Goal: Task Accomplishment & Management: Use online tool/utility

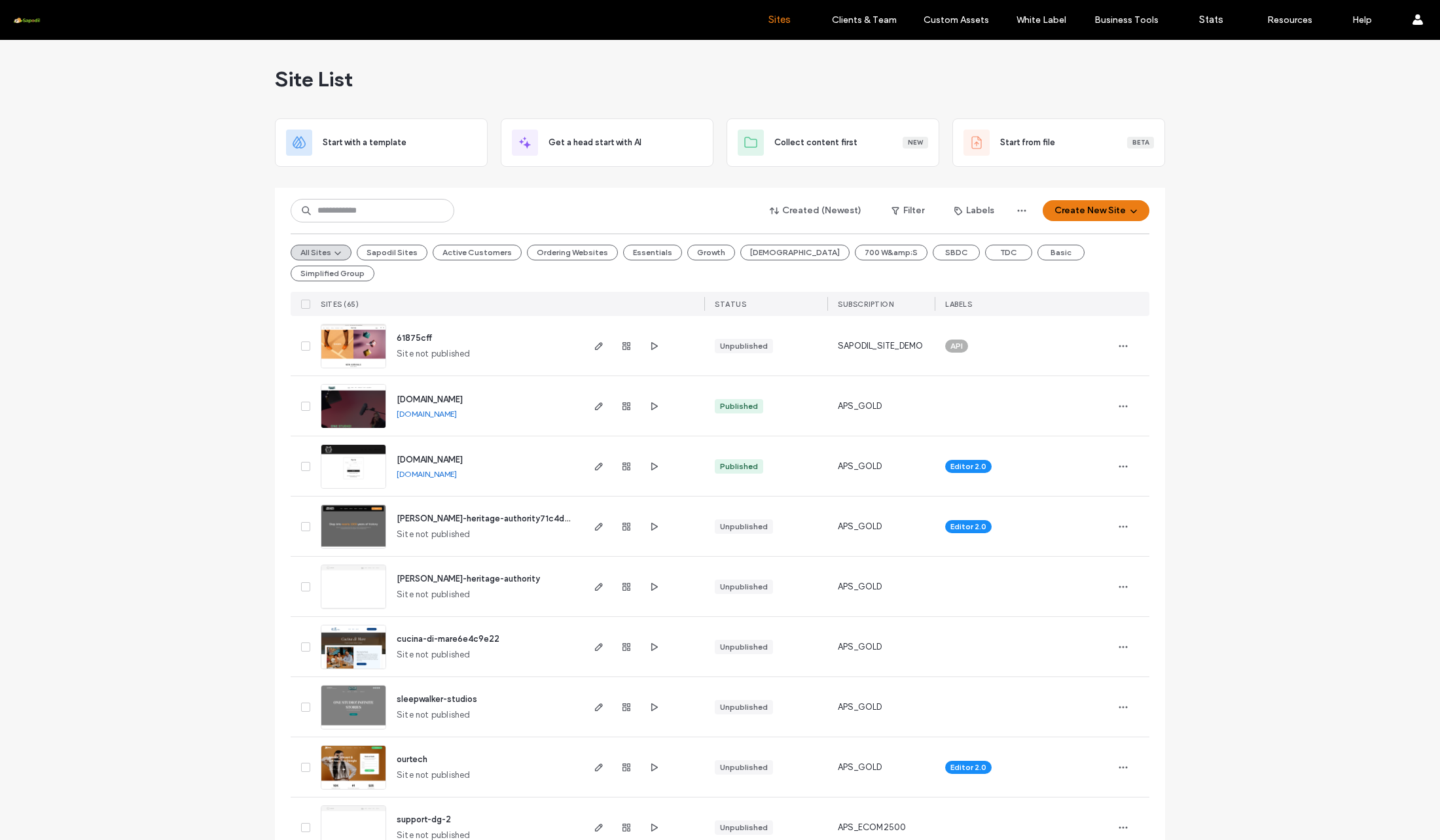
click at [429, 191] on div "Created (Newest) Filter Labels Create New Site All Sites Sapodil Sites Active C…" at bounding box center [720, 251] width 858 height 128
click at [407, 185] on div at bounding box center [720, 182] width 890 height 11
click at [408, 213] on input at bounding box center [373, 211] width 164 height 23
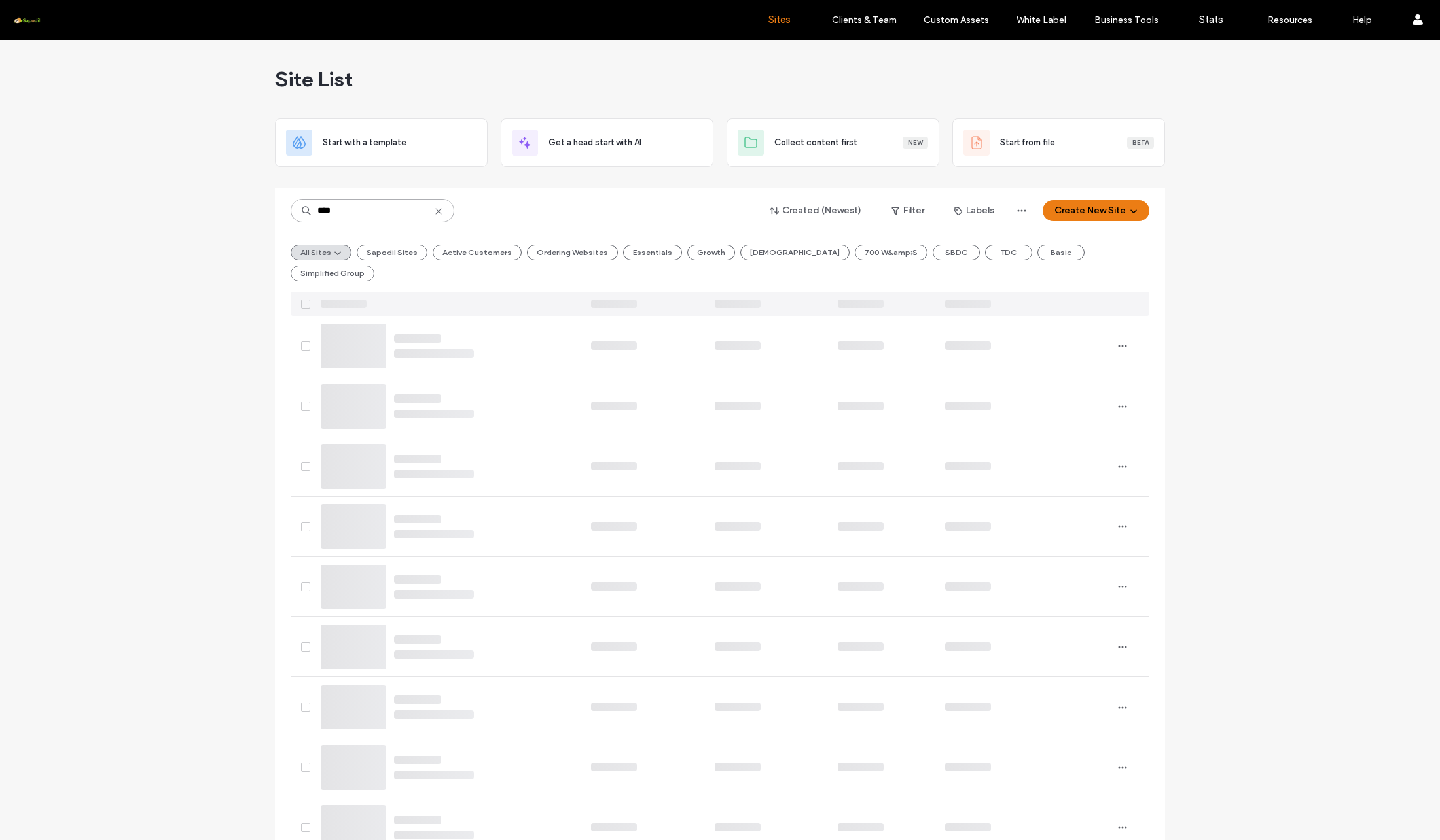
type input "*****"
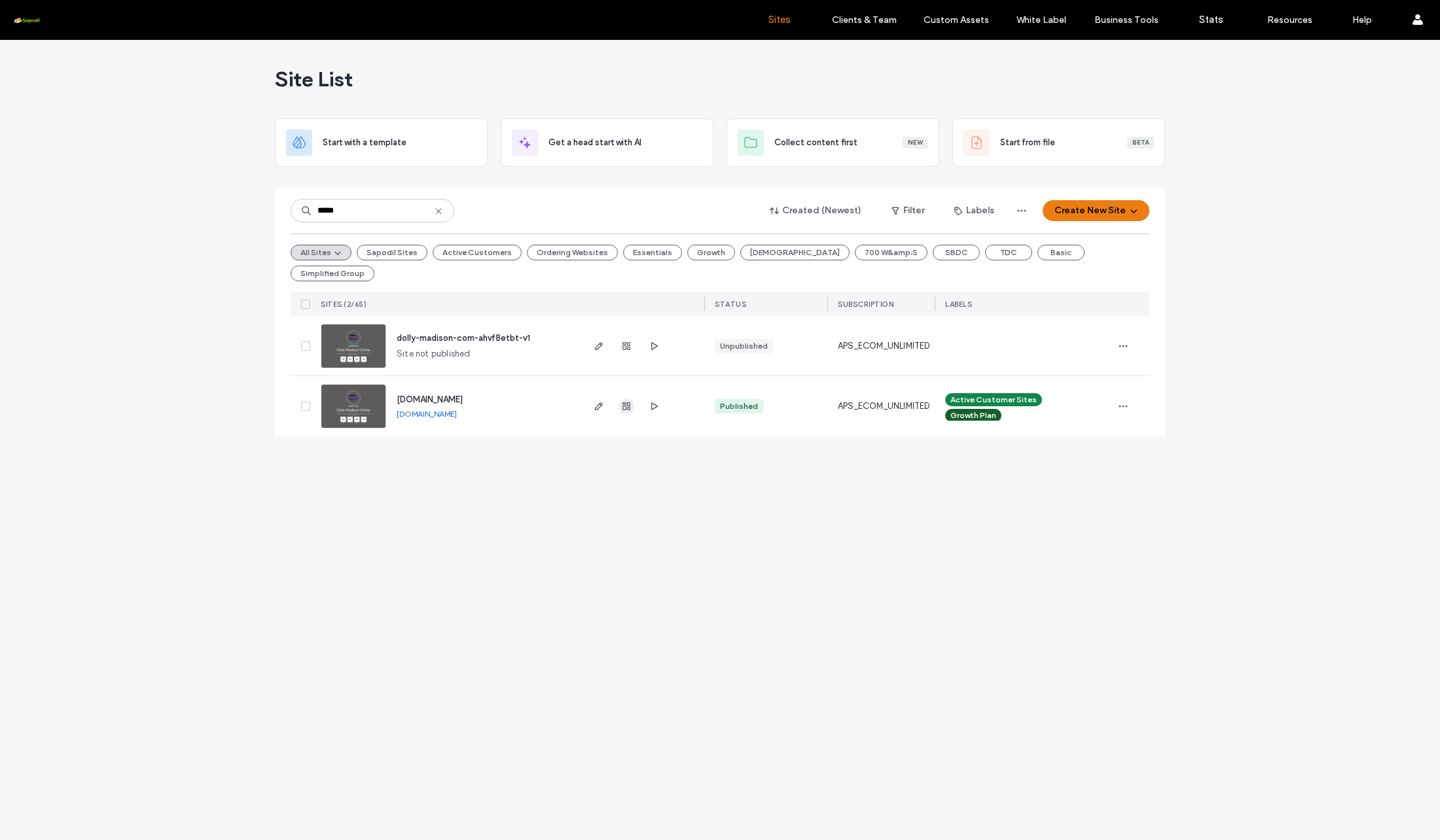
click at [631, 404] on icon "button" at bounding box center [626, 406] width 11 height 11
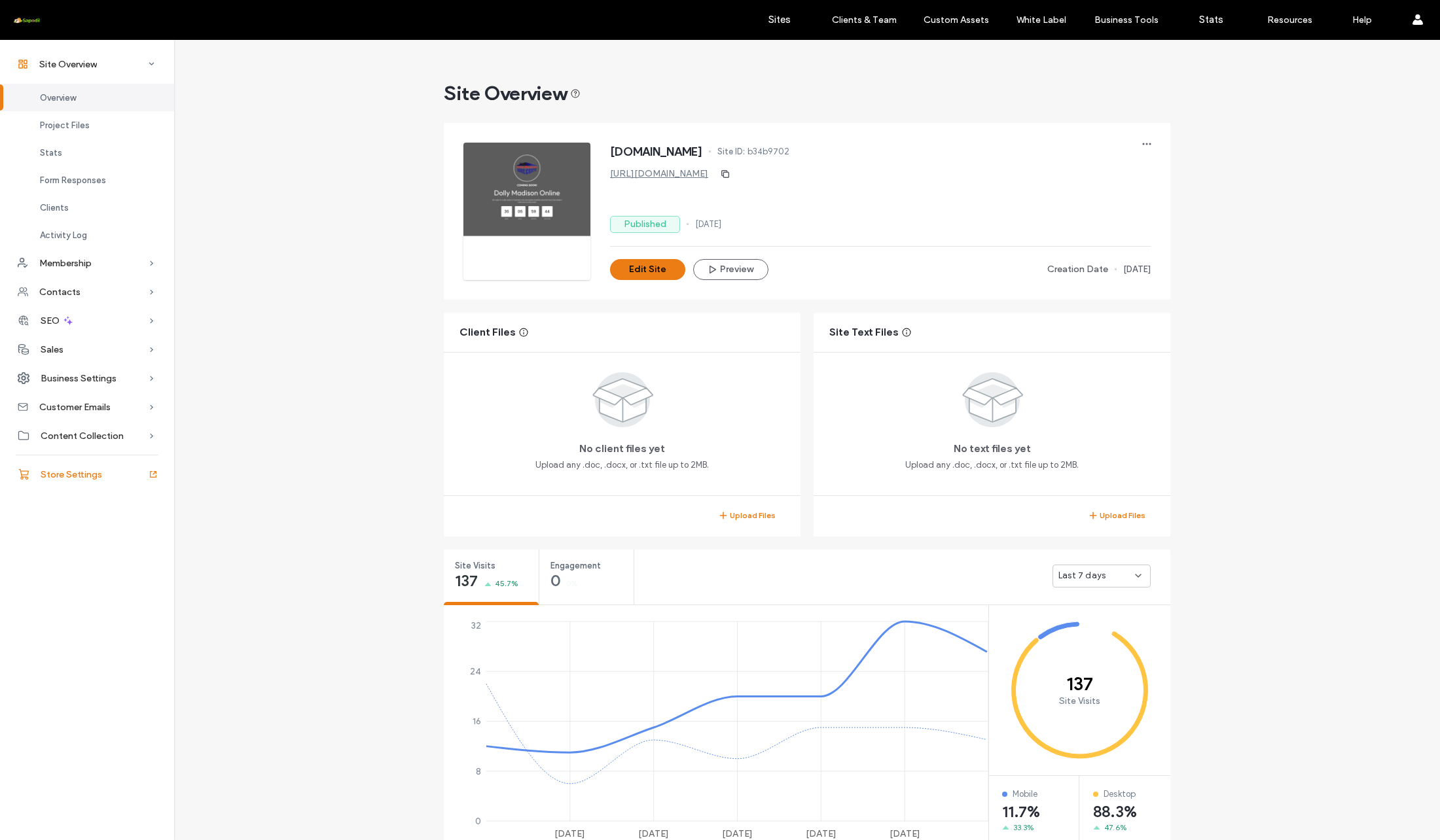
click at [64, 470] on span "Store Settings" at bounding box center [71, 475] width 62 height 12
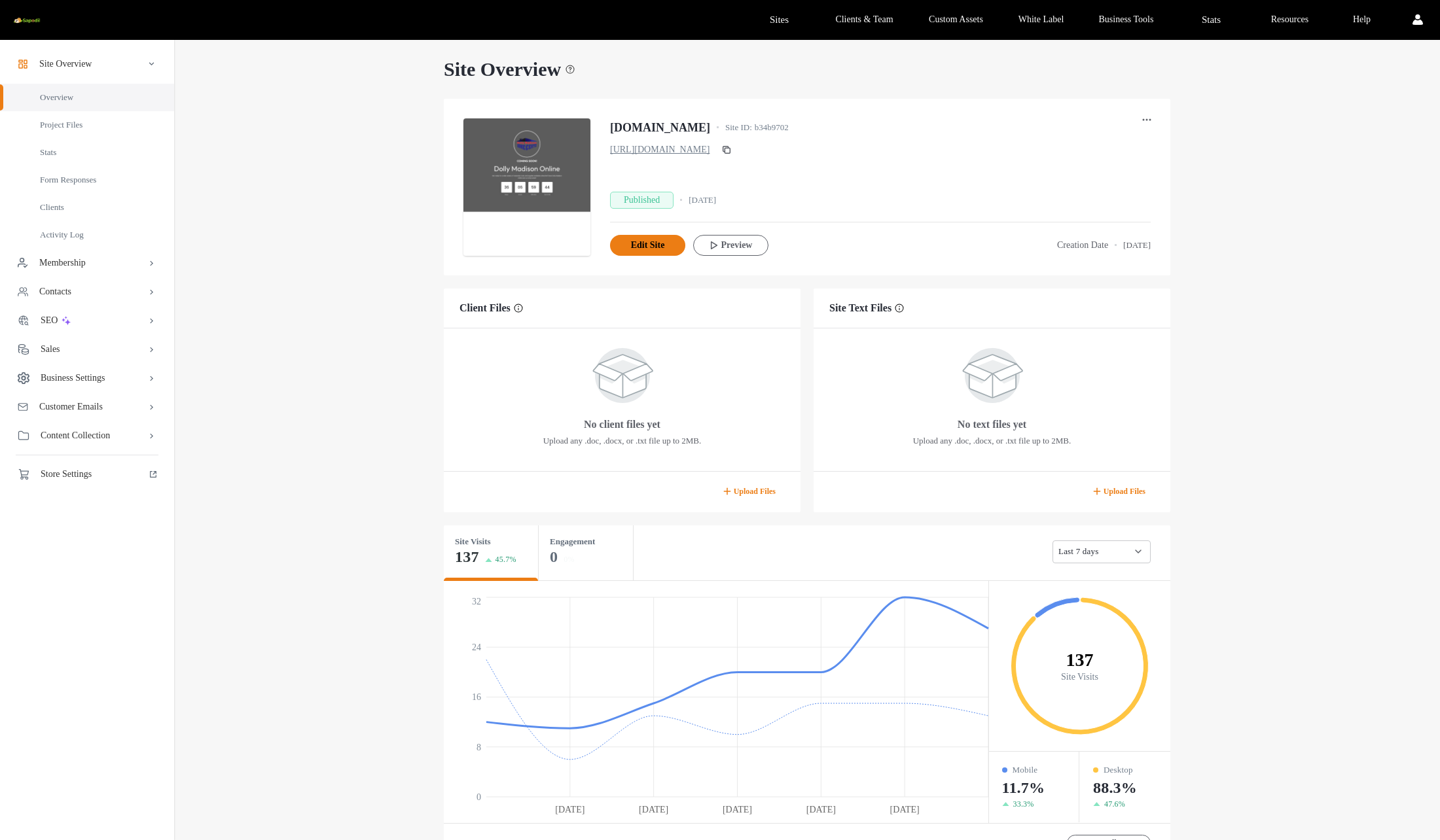
scroll to position [26, 0]
click at [99, 479] on span "Store Settings" at bounding box center [71, 475] width 62 height 12
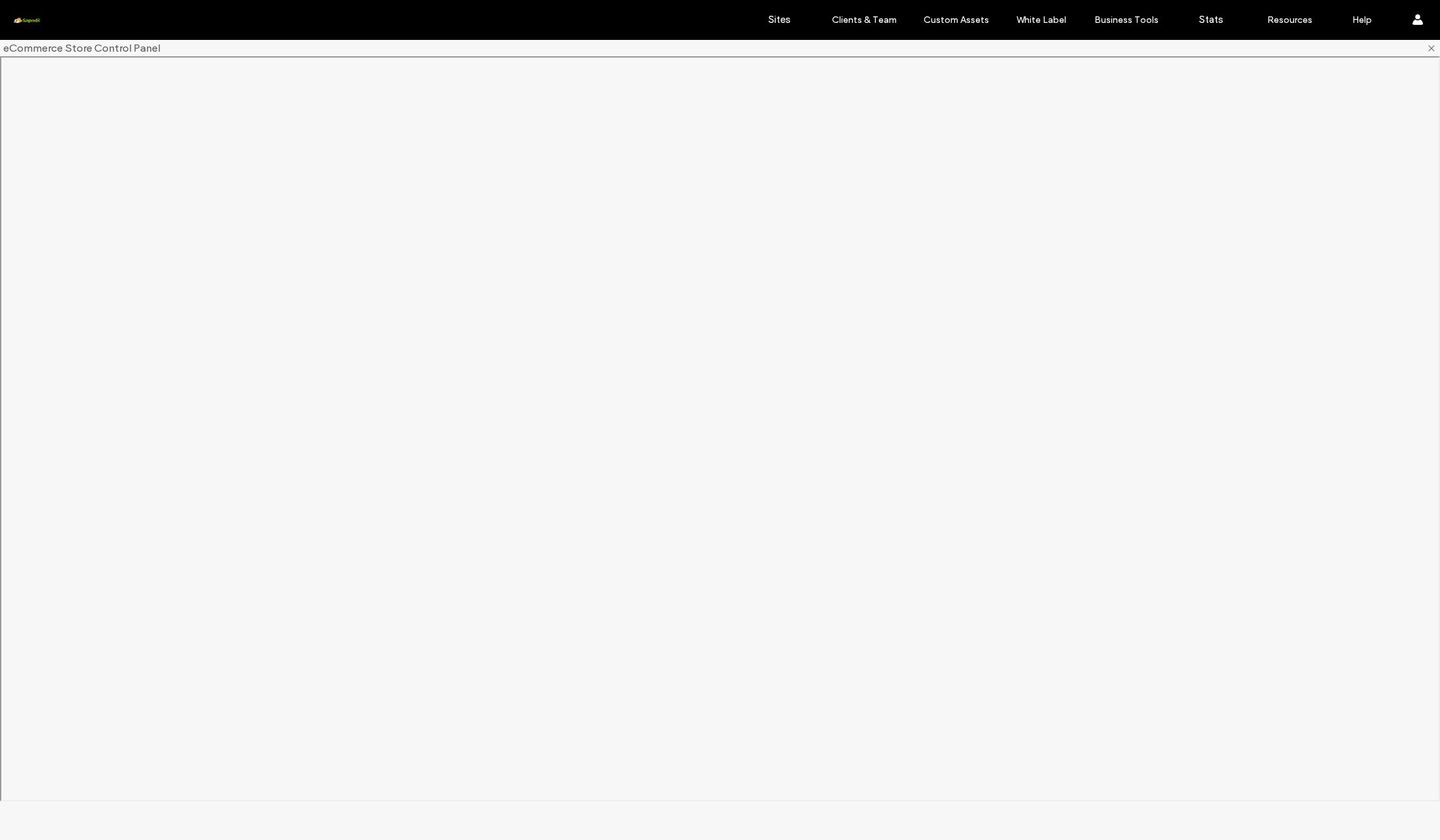
scroll to position [0, 0]
click at [785, 23] on label "Sites" at bounding box center [779, 19] width 22 height 12
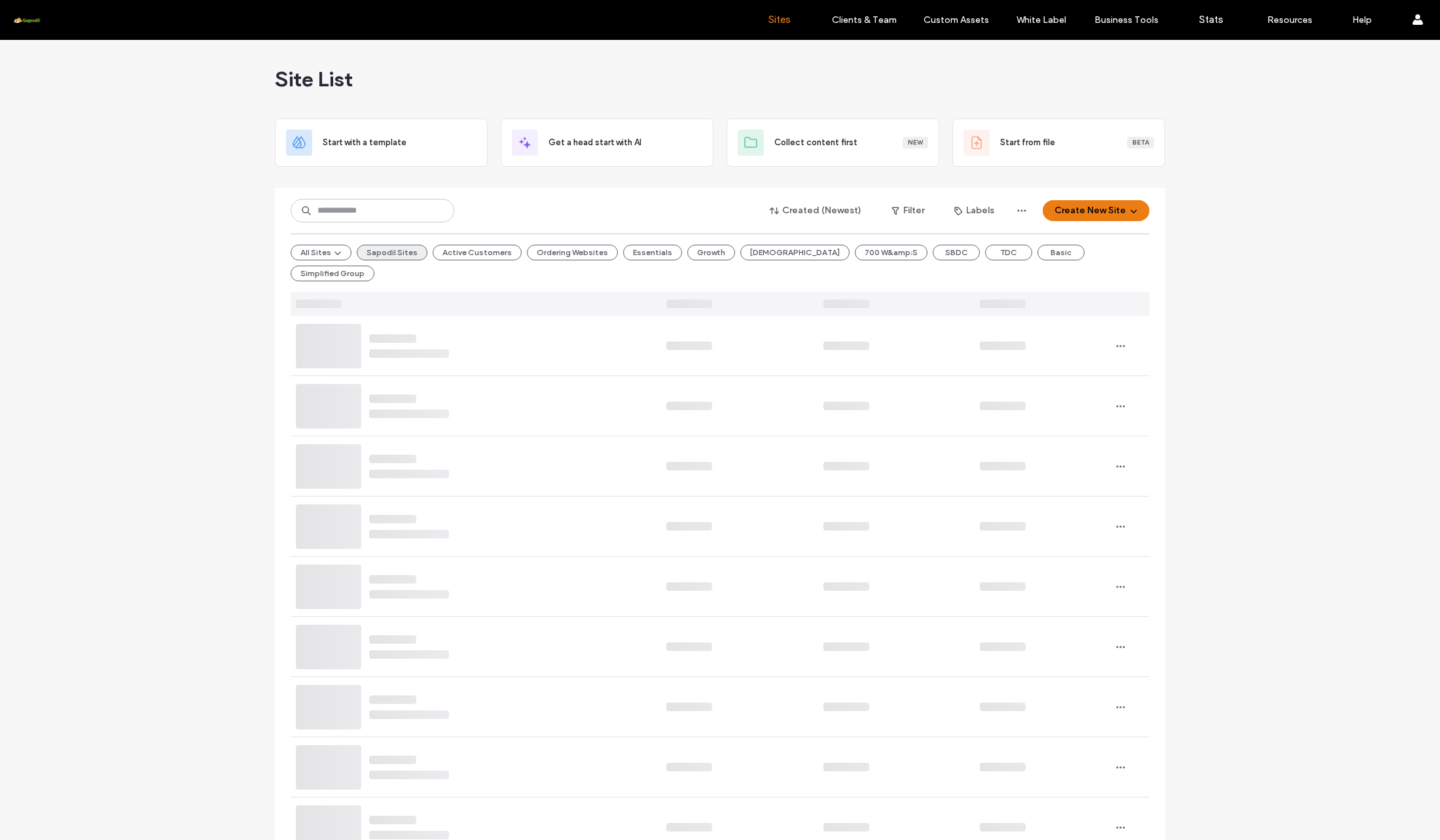
click at [410, 251] on button "Sapodil Sites" at bounding box center [391, 252] width 70 height 15
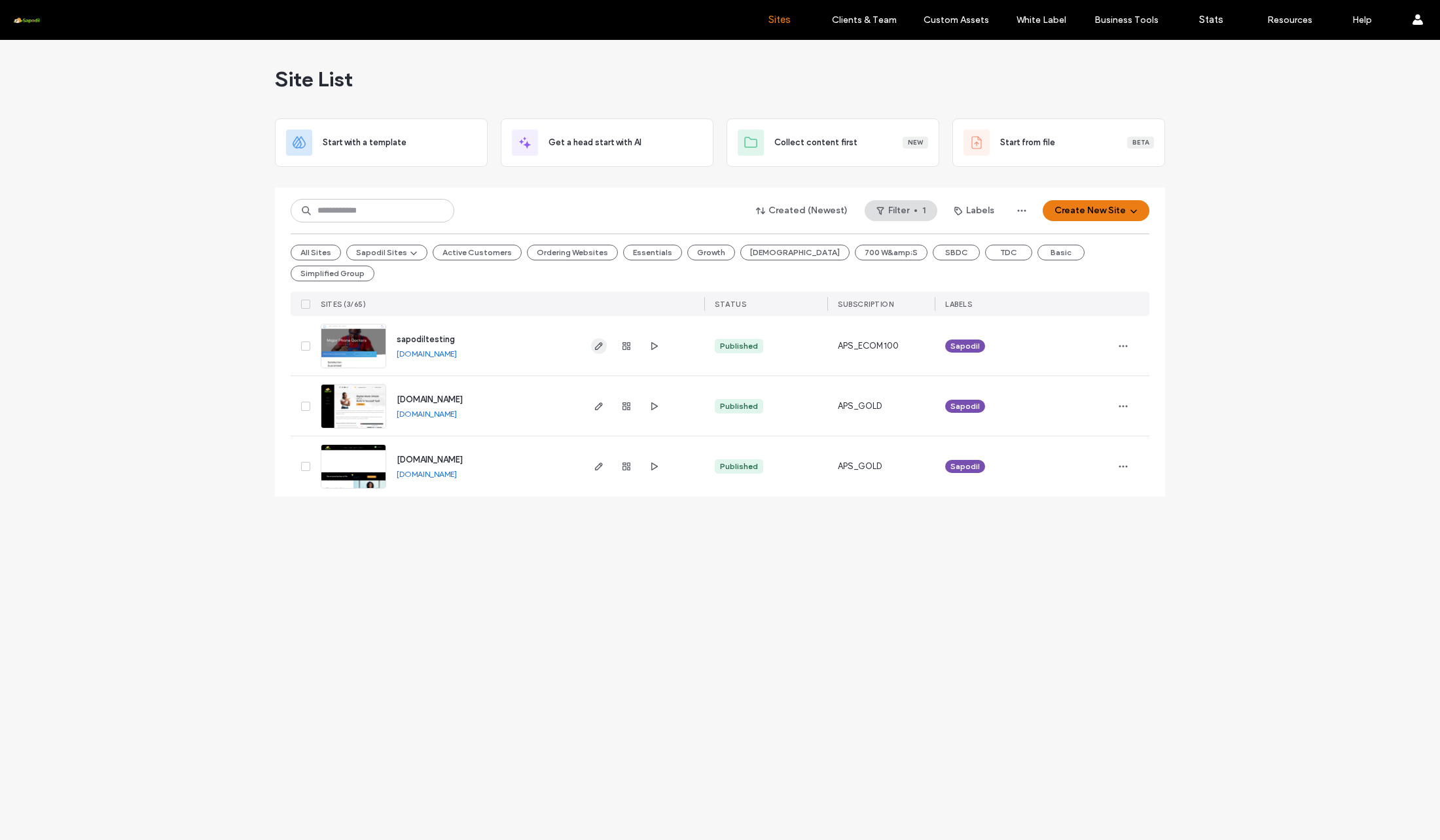
click at [604, 344] on span "button" at bounding box center [599, 346] width 15 height 15
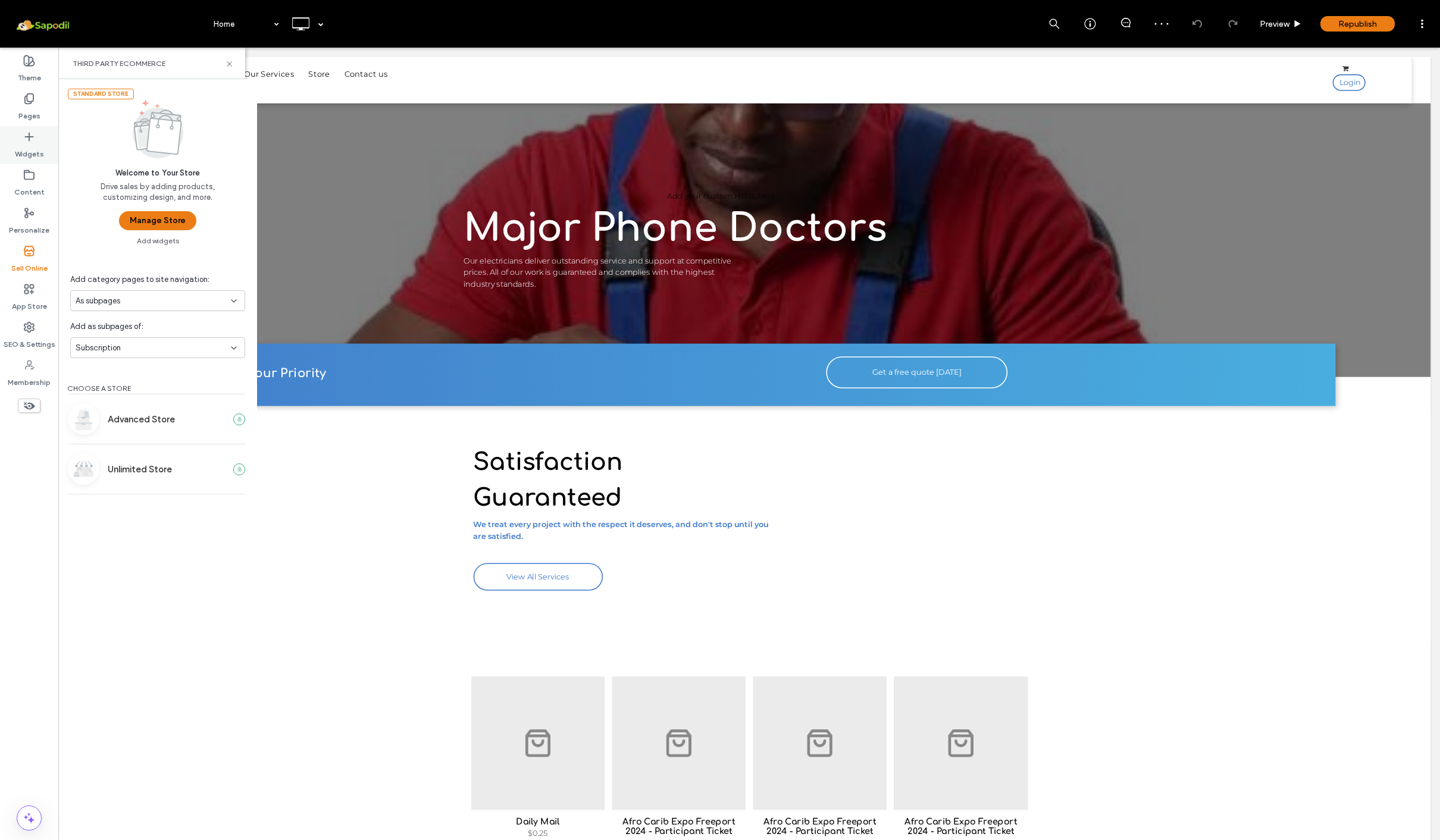
click at [55, 140] on div "Widgets" at bounding box center [29, 145] width 59 height 38
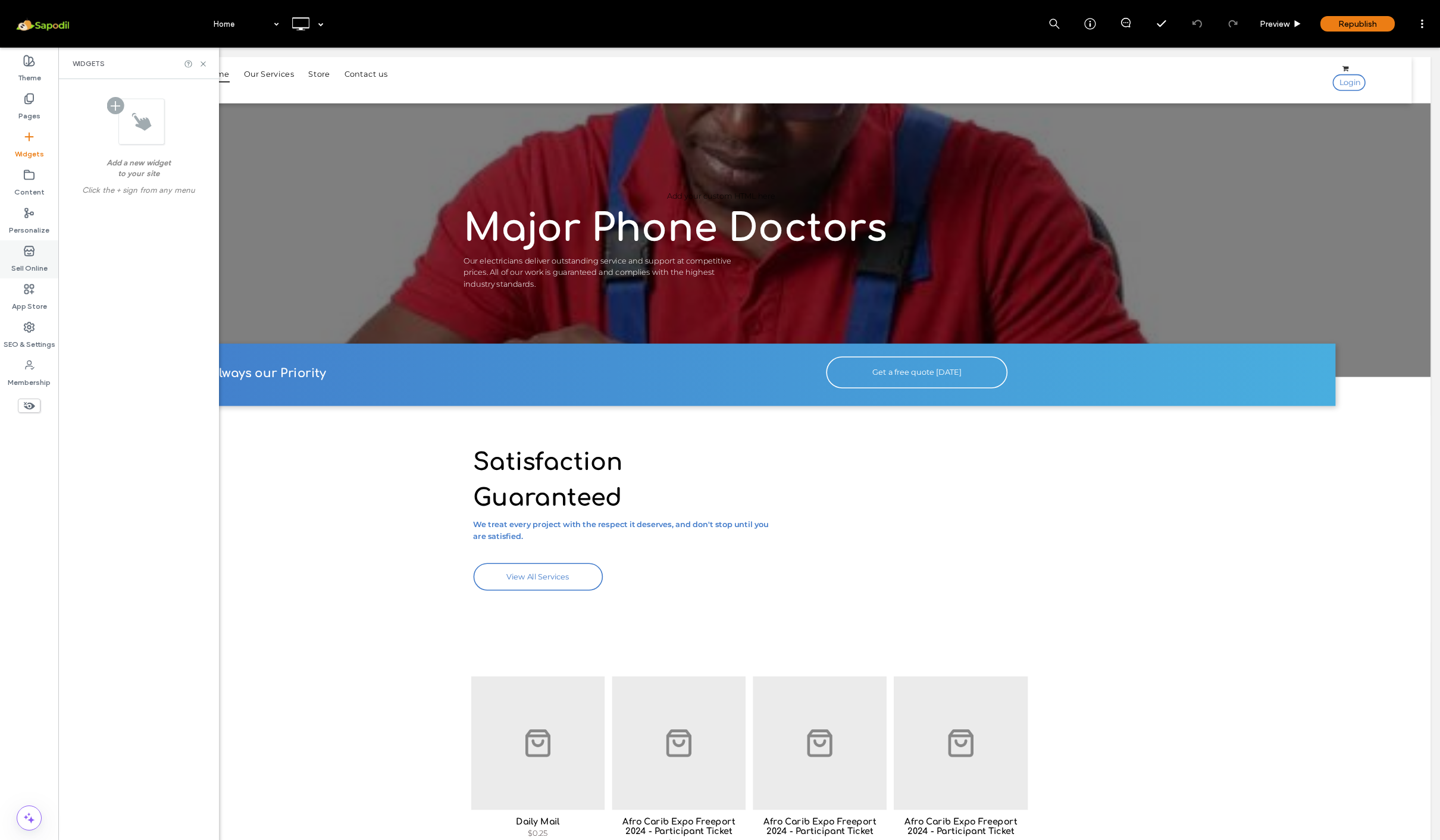
click at [26, 269] on label "Sell Online" at bounding box center [29, 265] width 36 height 17
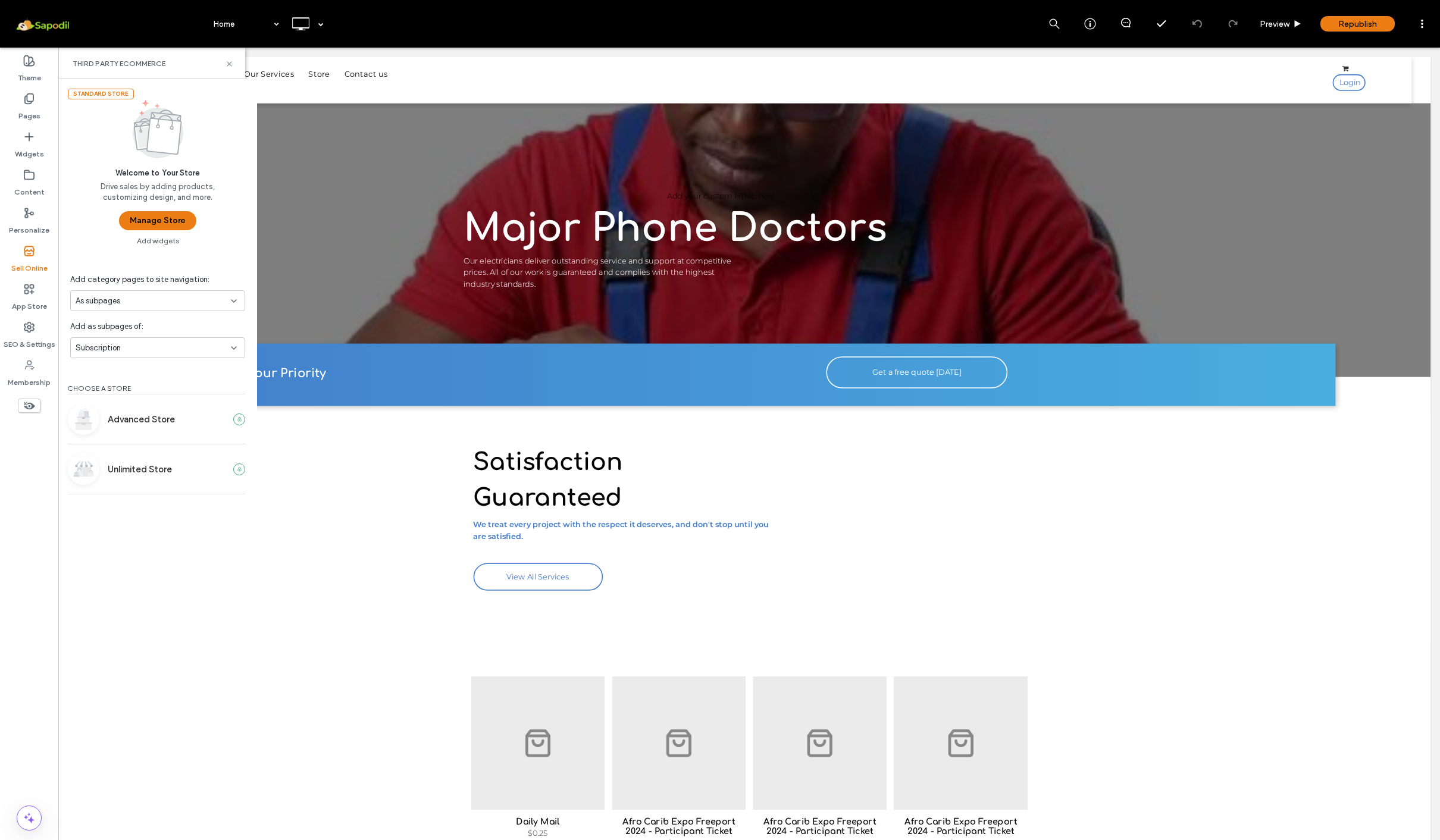
click at [105, 311] on div "As subpages" at bounding box center [158, 301] width 175 height 21
click at [88, 281] on div "Add category pages to site navigation: As subpages Add as subpages of: Subscrip…" at bounding box center [158, 311] width 175 height 94
click at [114, 354] on span "Subscription" at bounding box center [98, 349] width 46 height 12
click at [103, 358] on div "Subscription" at bounding box center [158, 348] width 175 height 21
click at [137, 229] on button "Manage Store" at bounding box center [158, 221] width 77 height 19
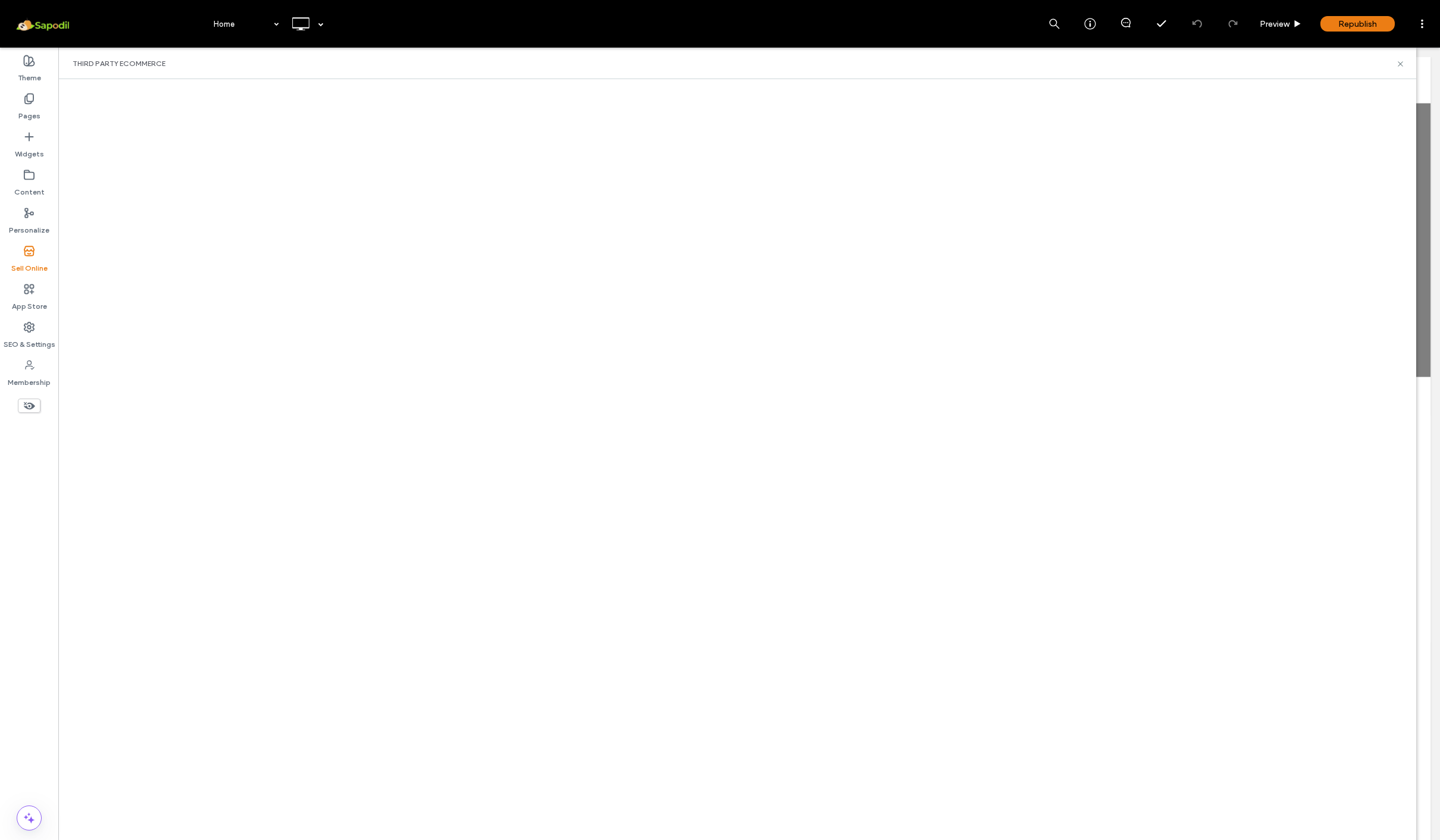
click at [28, 272] on label "Sell Online" at bounding box center [29, 265] width 36 height 17
